Goal: Task Accomplishment & Management: Complete application form

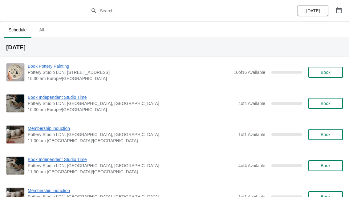
click at [344, 12] on button "button" at bounding box center [338, 10] width 11 height 11
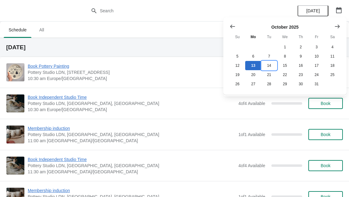
click at [274, 64] on button "14" at bounding box center [269, 65] width 16 height 9
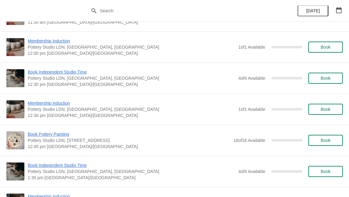
scroll to position [214, 0]
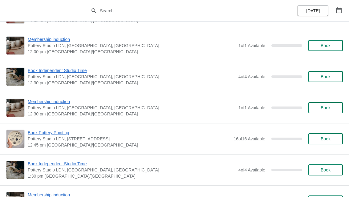
click at [330, 135] on button "Book" at bounding box center [326, 138] width 35 height 11
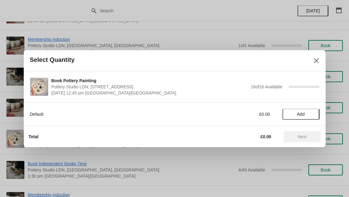
click at [309, 113] on span "Add" at bounding box center [301, 114] width 26 height 5
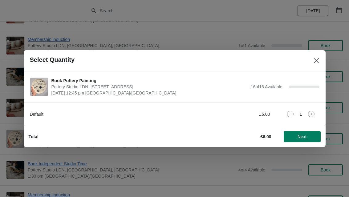
click at [311, 115] on icon at bounding box center [311, 114] width 6 height 6
click at [307, 135] on span "Next" at bounding box center [302, 136] width 27 height 5
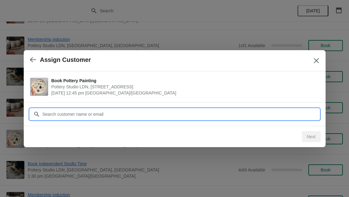
click at [191, 110] on input "Customer" at bounding box center [180, 114] width 277 height 11
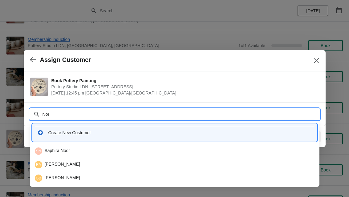
type input "[PERSON_NAME]"
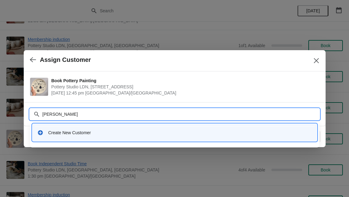
click at [164, 132] on div "Create New Customer" at bounding box center [180, 133] width 264 height 6
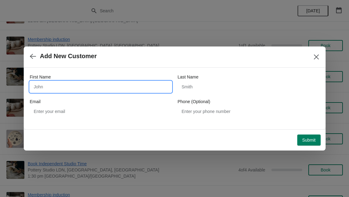
click at [120, 85] on input "First Name" at bounding box center [101, 86] width 142 height 11
type input "[PERSON_NAME]"
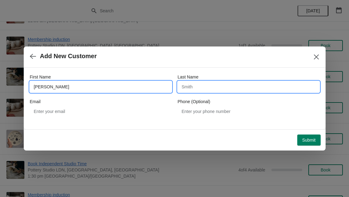
click at [232, 86] on input "Last Name" at bounding box center [249, 86] width 142 height 11
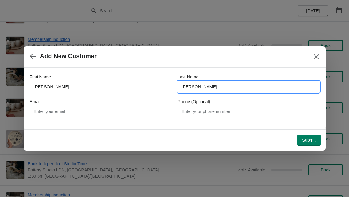
type input "[PERSON_NAME]"
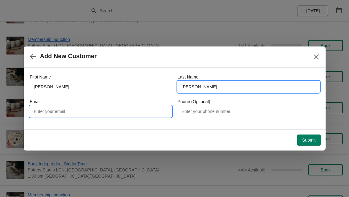
click at [131, 109] on input "Email" at bounding box center [101, 111] width 142 height 11
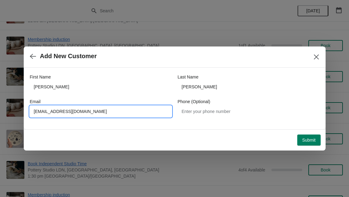
type input "[EMAIL_ADDRESS][DOMAIN_NAME]"
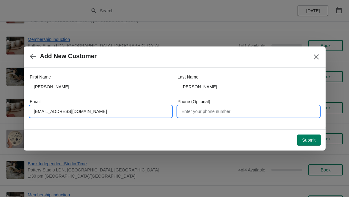
click at [238, 108] on input "Phone (Optional)" at bounding box center [249, 111] width 142 height 11
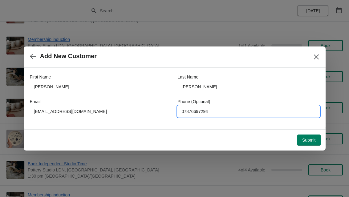
type input "07876697294"
click at [313, 137] on button "Submit" at bounding box center [308, 140] width 23 height 11
